Goal: Task Accomplishment & Management: Manage account settings

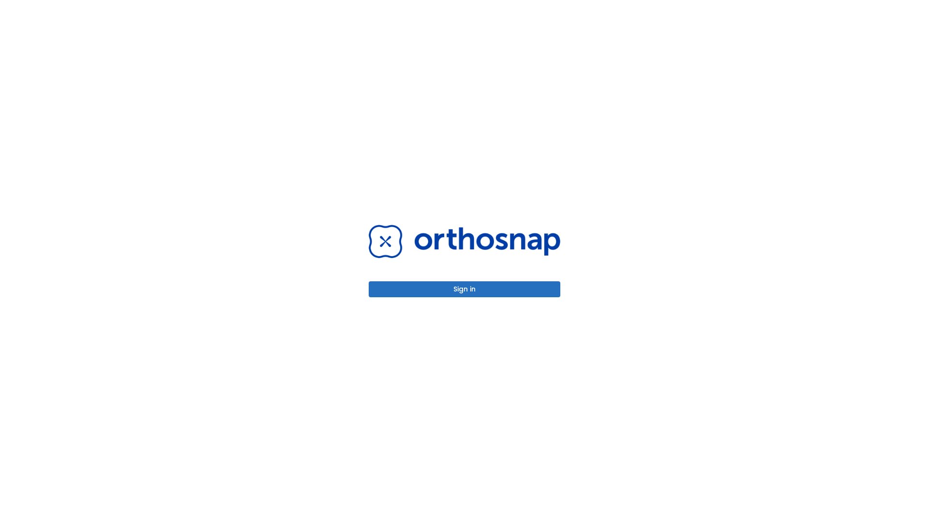
click at [464, 289] on button "Sign in" at bounding box center [465, 289] width 192 height 16
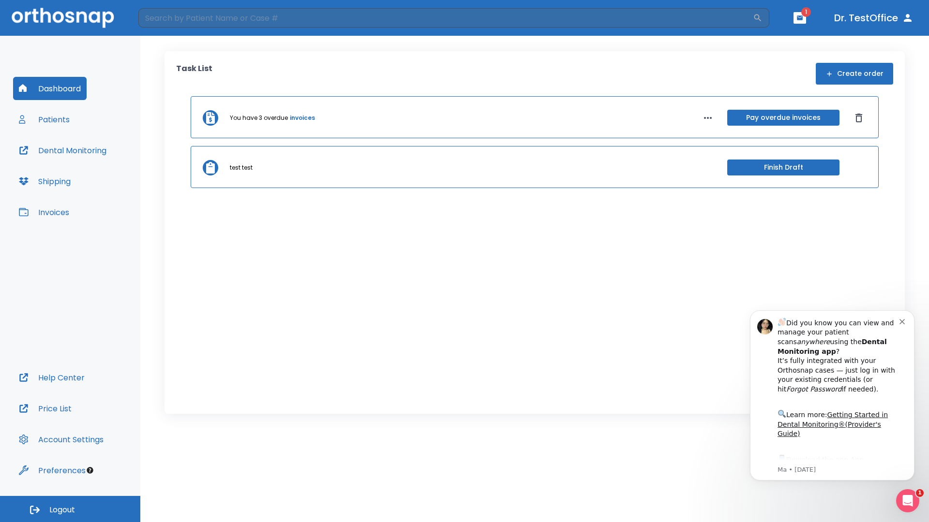
click at [70, 509] on span "Logout" at bounding box center [62, 510] width 26 height 11
